Goal: Check status: Check status

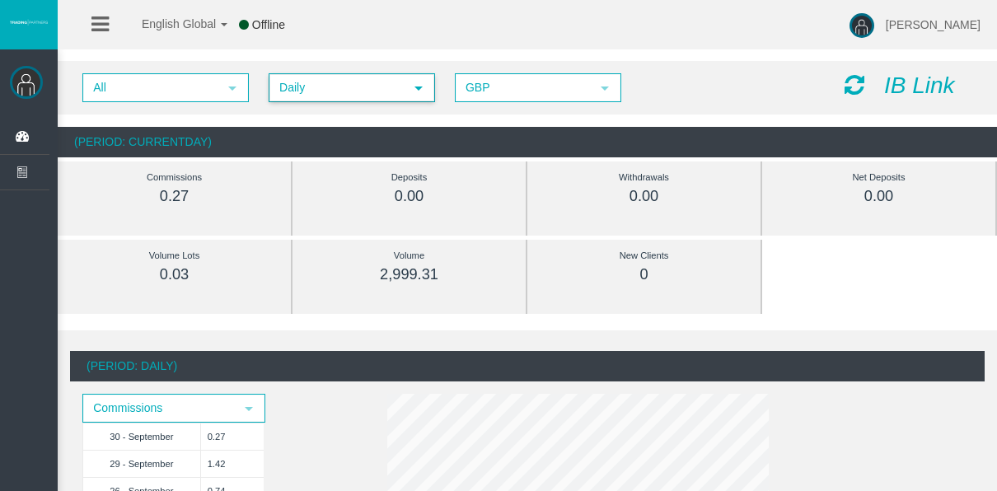
scroll to position [907, 0]
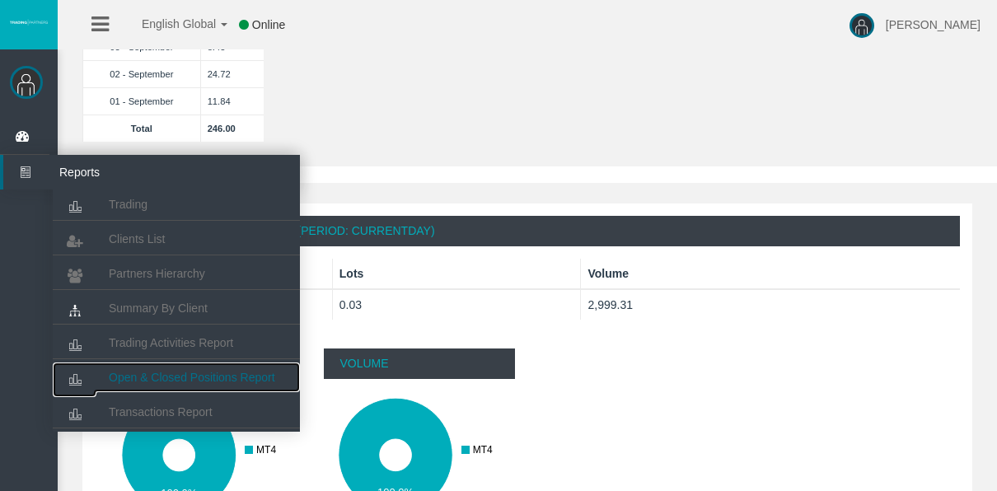
click at [182, 387] on link "Open & Closed Positions Report" at bounding box center [176, 378] width 247 height 30
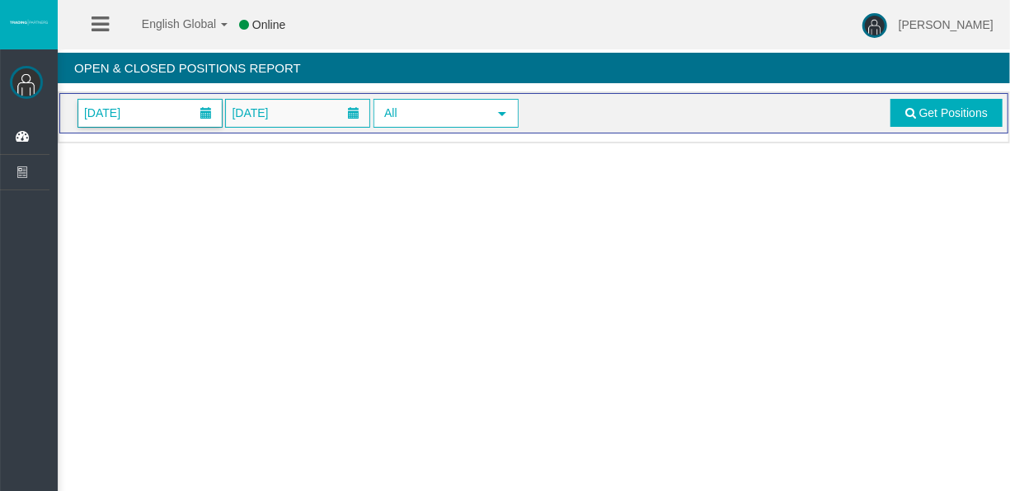
click at [185, 113] on span "[DATE]" at bounding box center [149, 113] width 143 height 27
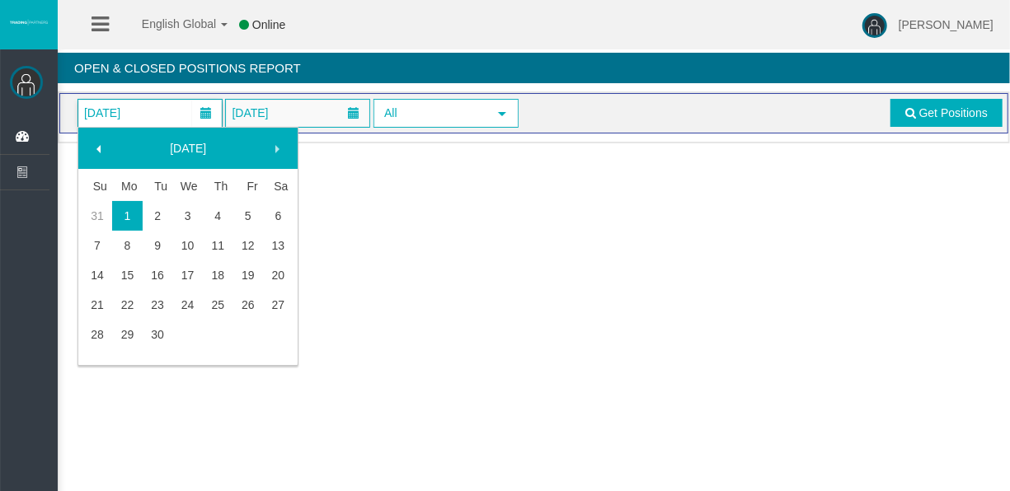
drag, startPoint x: 181, startPoint y: 326, endPoint x: 170, endPoint y: 330, distance: 11.5
click at [180, 326] on td at bounding box center [187, 335] width 30 height 30
click at [170, 330] on link "30" at bounding box center [158, 335] width 30 height 30
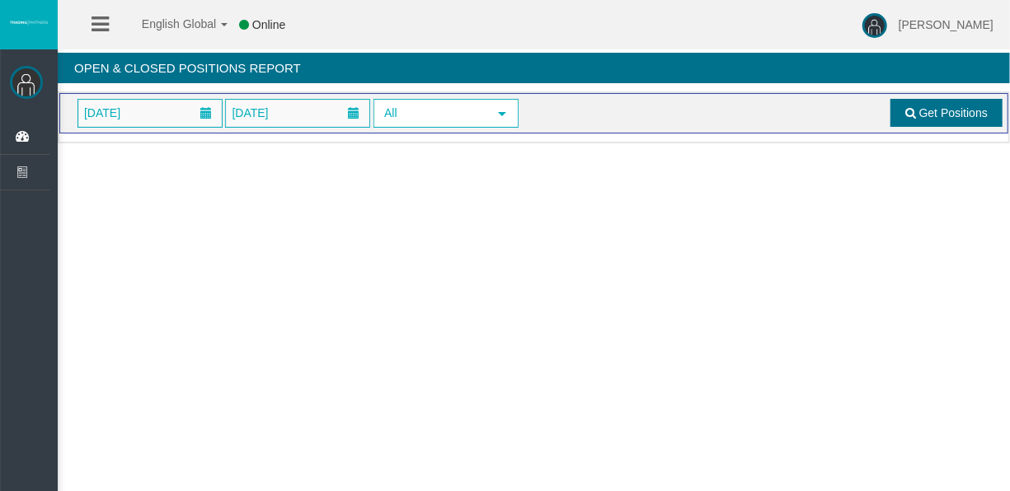
click at [912, 104] on link "Get Positions" at bounding box center [946, 113] width 112 height 28
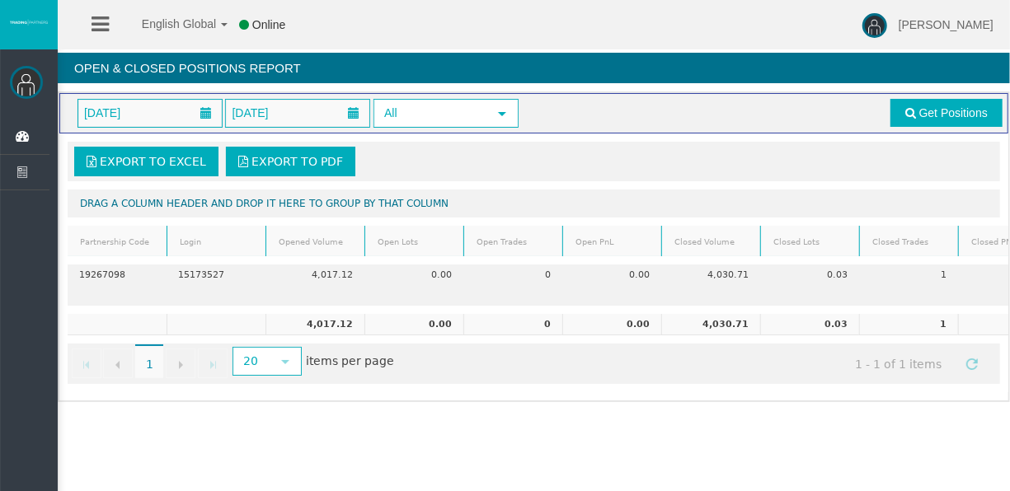
drag, startPoint x: 515, startPoint y: 356, endPoint x: 471, endPoint y: 340, distance: 47.2
click at [481, 345] on div "Go to the first page Go to the previous page 1 1 Go to the next page Go to the …" at bounding box center [534, 364] width 932 height 40
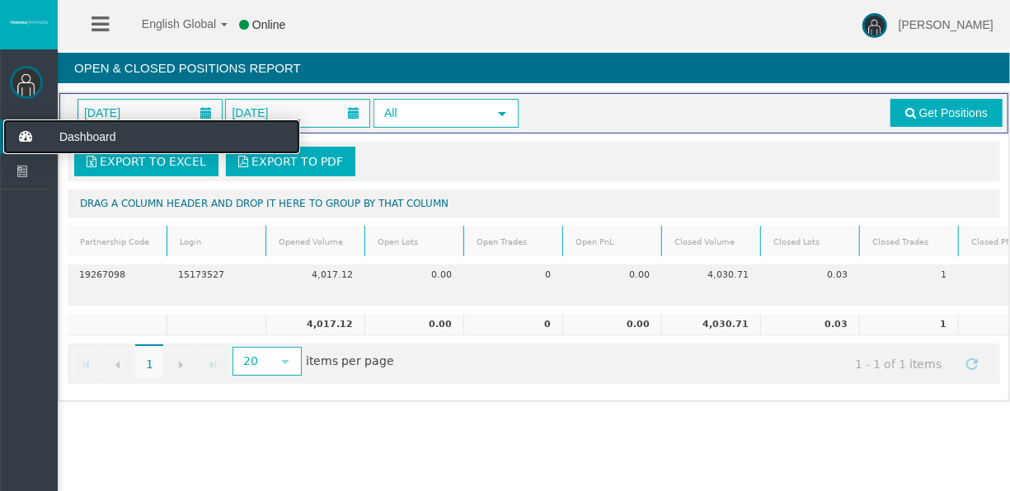
click at [30, 142] on icon at bounding box center [25, 137] width 44 height 35
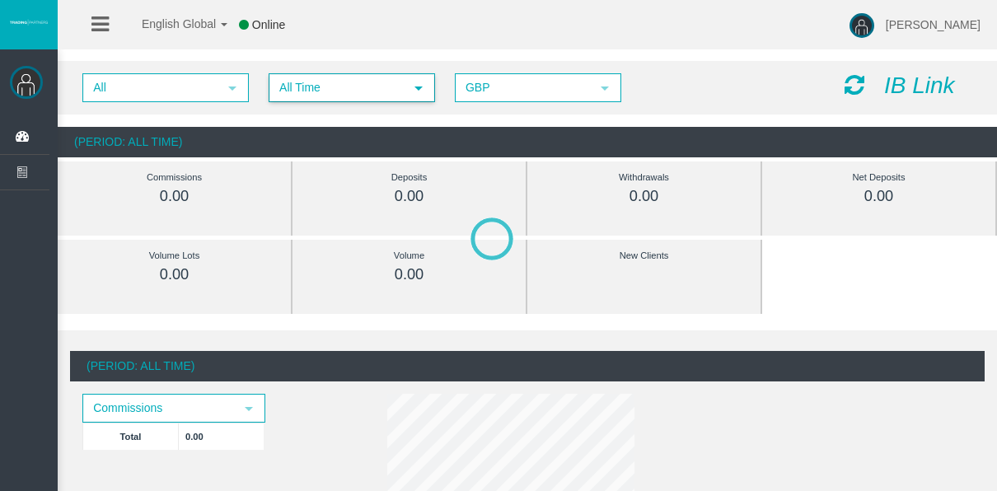
click at [301, 86] on span "All Time" at bounding box center [337, 88] width 134 height 26
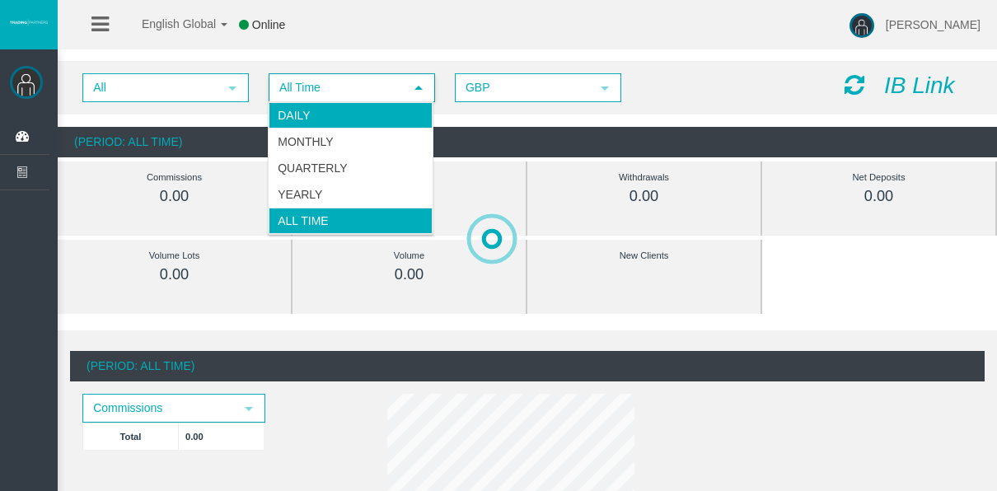
click at [312, 110] on li "Daily" at bounding box center [351, 115] width 164 height 26
